Goal: Find specific page/section: Find specific page/section

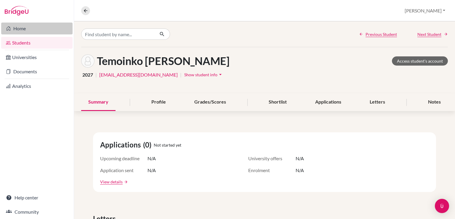
click at [34, 30] on link "Home" at bounding box center [36, 29] width 71 height 12
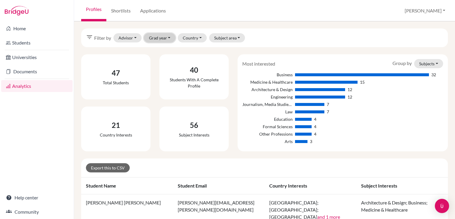
click at [166, 34] on button "Grad year" at bounding box center [160, 37] width 32 height 9
click at [162, 71] on div "2025" at bounding box center [167, 68] width 33 height 7
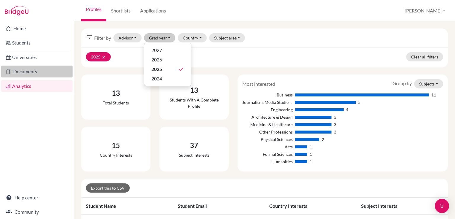
click at [33, 72] on link "Documents" at bounding box center [36, 71] width 71 height 12
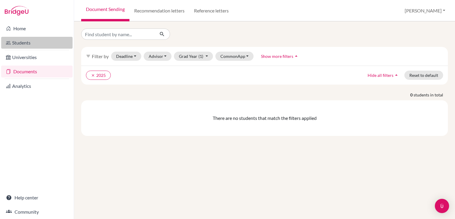
click at [29, 43] on link "Students" at bounding box center [36, 43] width 71 height 12
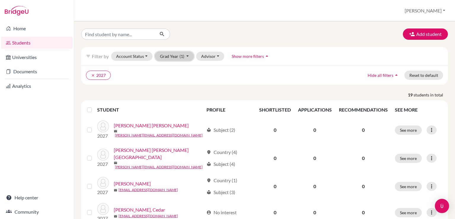
click at [186, 57] on button "Grad Year (1)" at bounding box center [174, 56] width 39 height 9
click at [170, 91] on button "2025" at bounding box center [172, 87] width 35 height 9
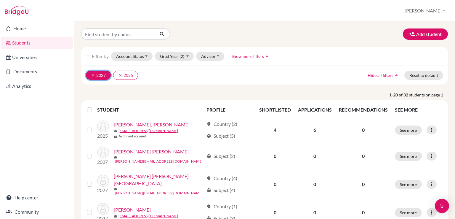
click at [89, 74] on button "clear 2027" at bounding box center [98, 75] width 25 height 9
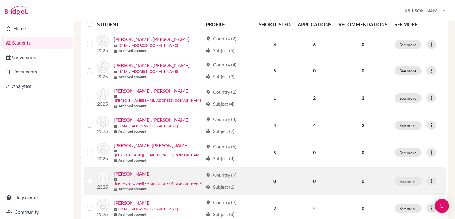
scroll to position [85, 0]
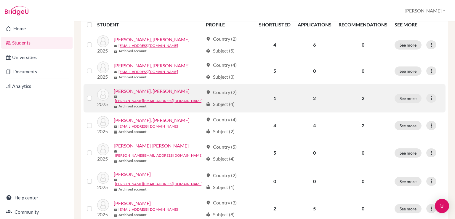
click at [151, 90] on link "Johnston, Matthew Pierce" at bounding box center [152, 90] width 76 height 7
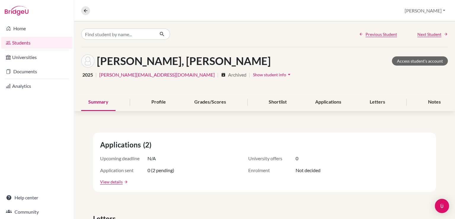
click at [322, 78] on div "2025 | p.johnston@aiscr.org | archive Archived | Show student info arrow_drop_d…" at bounding box center [264, 74] width 367 height 9
click at [286, 75] on icon "arrow_drop_down" at bounding box center [289, 74] width 6 height 6
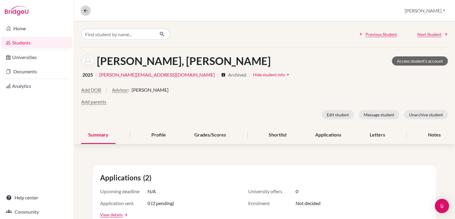
click at [88, 9] on icon at bounding box center [85, 10] width 5 height 5
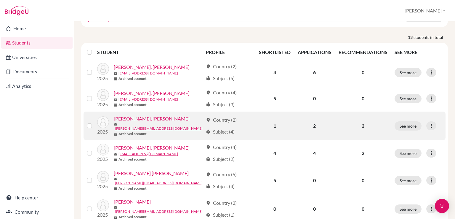
scroll to position [59, 0]
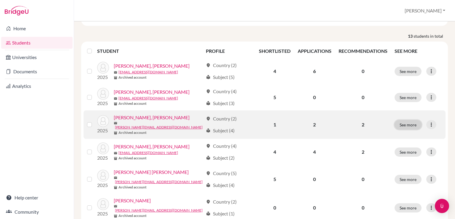
click at [404, 126] on button "See more" at bounding box center [408, 124] width 27 height 9
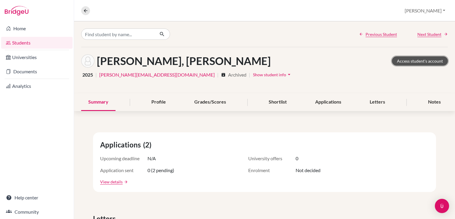
click at [417, 60] on link "Access student's account" at bounding box center [420, 60] width 56 height 9
